Goal: Check status: Check status

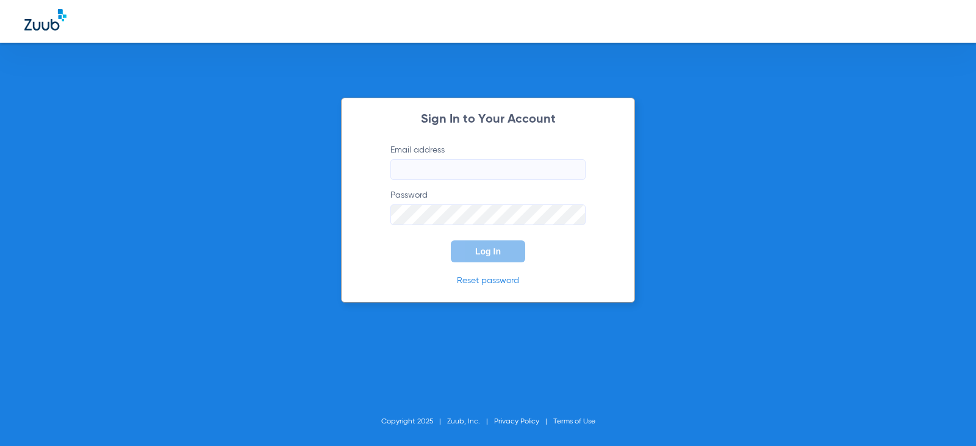
type input "[EMAIL_ADDRESS][DOMAIN_NAME]"
click at [464, 249] on button "Log In" at bounding box center [488, 251] width 74 height 22
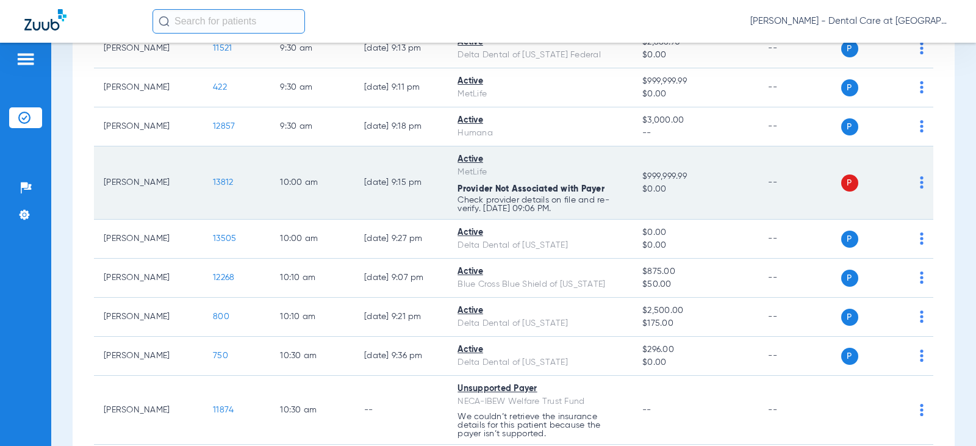
scroll to position [1098, 0]
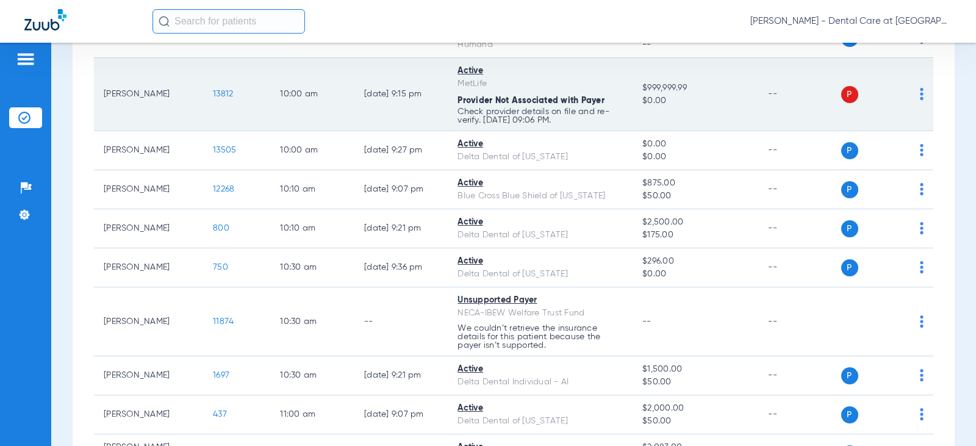
click at [339, 310] on td "10:30 AM" at bounding box center [312, 321] width 84 height 69
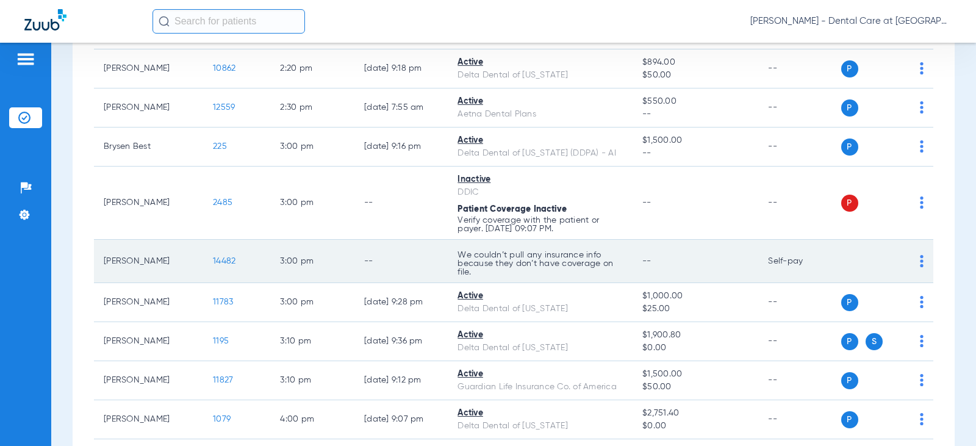
scroll to position [2379, 0]
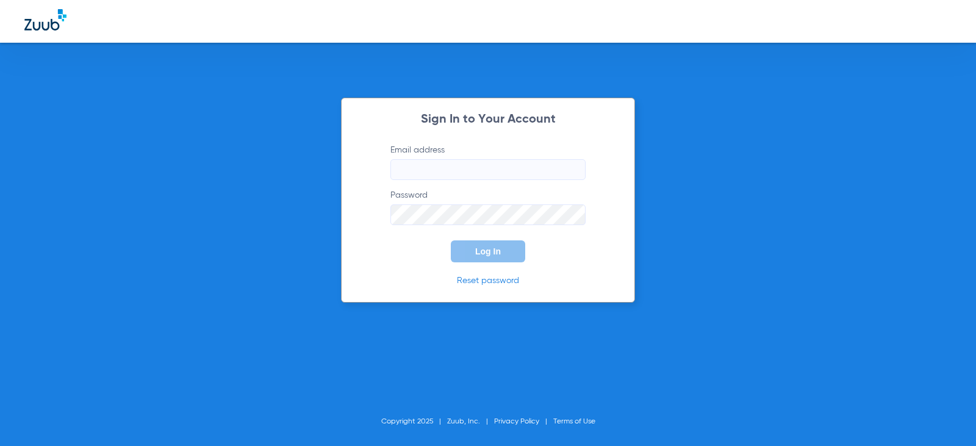
type input "[EMAIL_ADDRESS][DOMAIN_NAME]"
click at [474, 254] on button "Log In" at bounding box center [488, 251] width 74 height 22
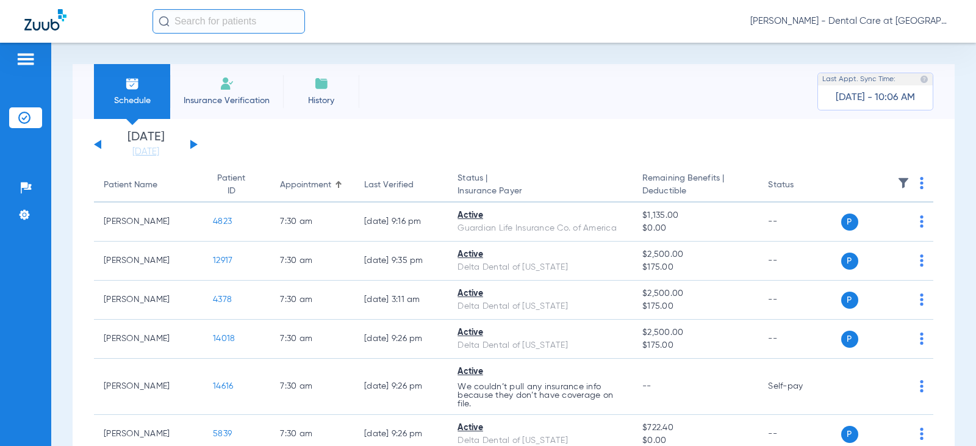
click at [191, 144] on button at bounding box center [193, 144] width 7 height 9
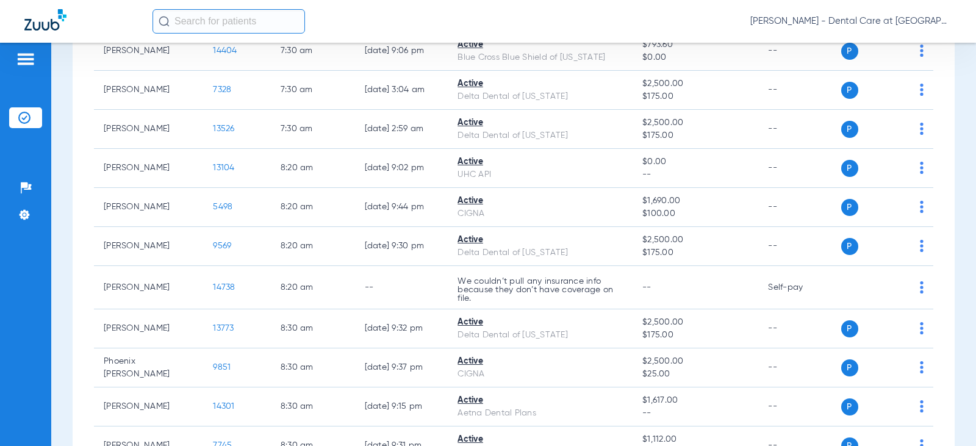
scroll to position [549, 0]
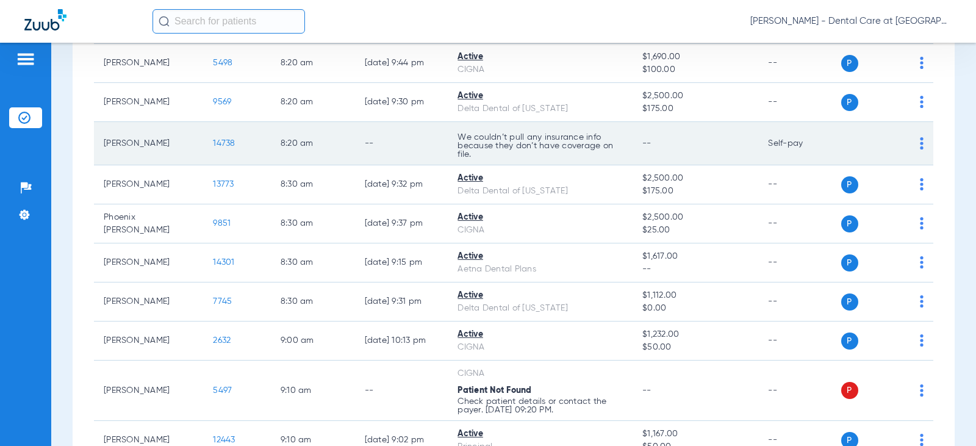
click at [271, 136] on td "8:20 AM" at bounding box center [313, 143] width 84 height 43
